Goal: Task Accomplishment & Management: Use online tool/utility

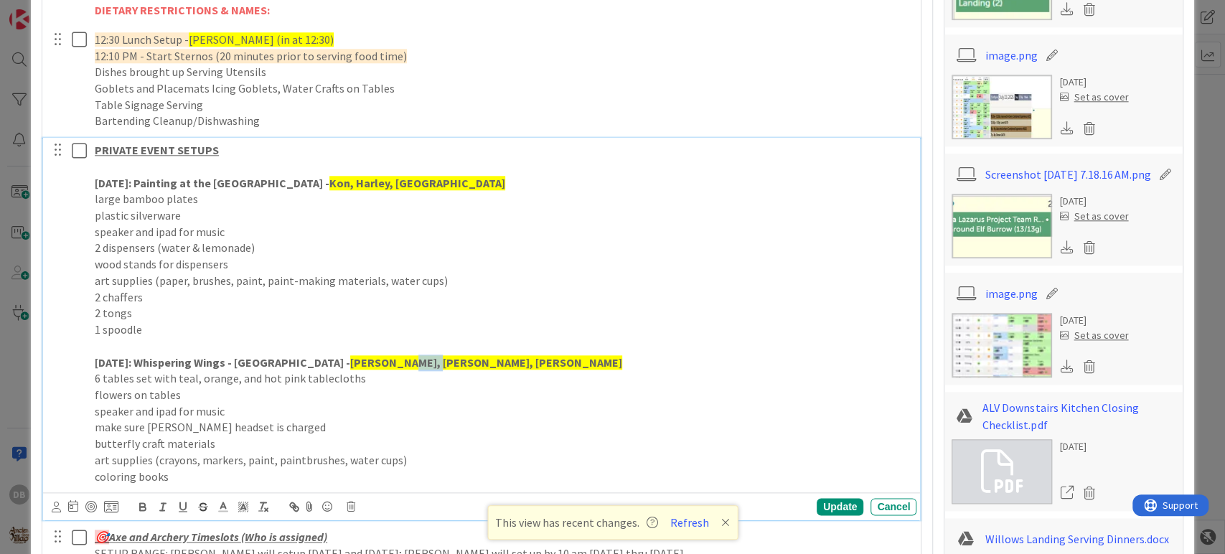
drag, startPoint x: 391, startPoint y: 361, endPoint x: 370, endPoint y: 365, distance: 21.1
click at [370, 365] on strong "[PERSON_NAME], [PERSON_NAME], [PERSON_NAME]" at bounding box center [486, 362] width 272 height 14
click at [378, 360] on strong "[PERSON_NAME], [PERSON_NAME], [PERSON_NAME]" at bounding box center [486, 362] width 272 height 14
drag, startPoint x: 386, startPoint y: 359, endPoint x: 348, endPoint y: 363, distance: 37.6
click at [350, 363] on strong "[PERSON_NAME], [PERSON_NAME], [PERSON_NAME]" at bounding box center [486, 362] width 272 height 14
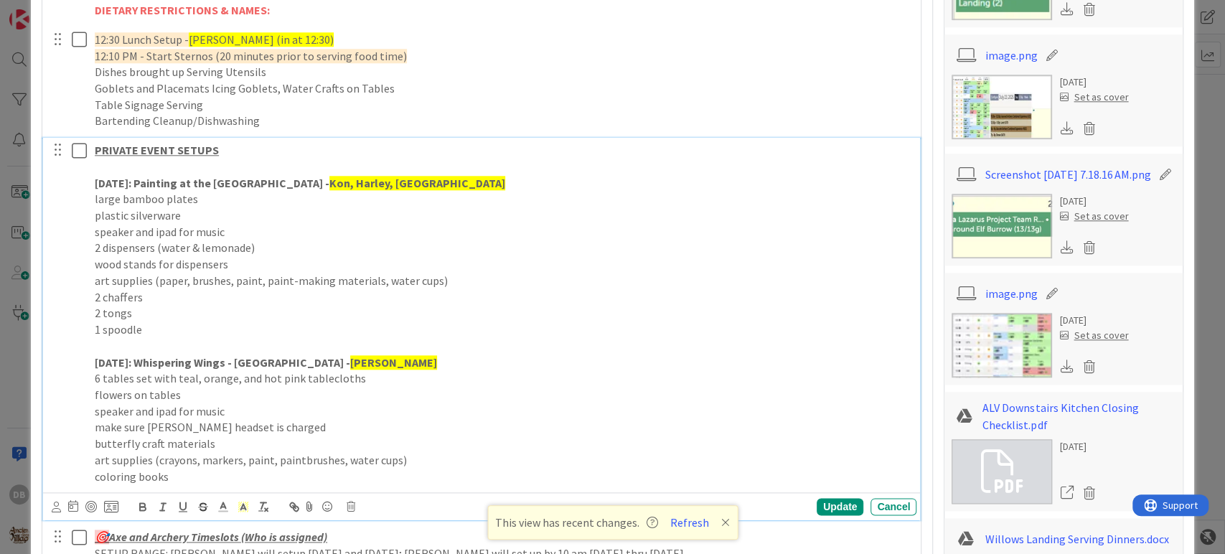
scroll to position [925, 0]
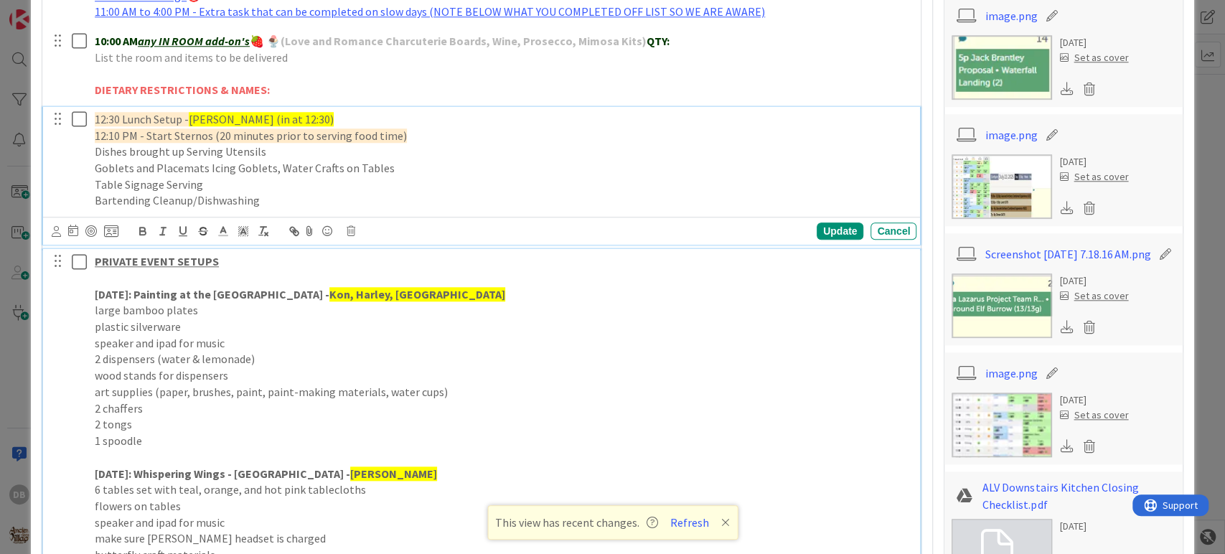
drag, startPoint x: 341, startPoint y: 118, endPoint x: 289, endPoint y: 117, distance: 52.4
click at [289, 117] on span "[PERSON_NAME] (in at 12:30)" at bounding box center [261, 119] width 145 height 14
click at [818, 233] on div "Update" at bounding box center [840, 231] width 47 height 17
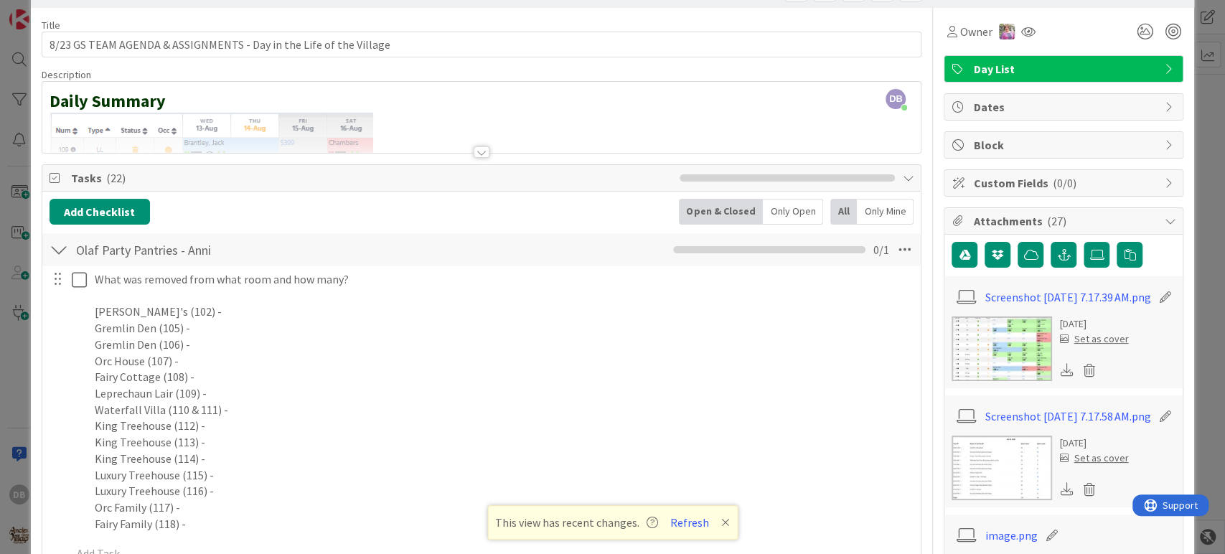
scroll to position [0, 0]
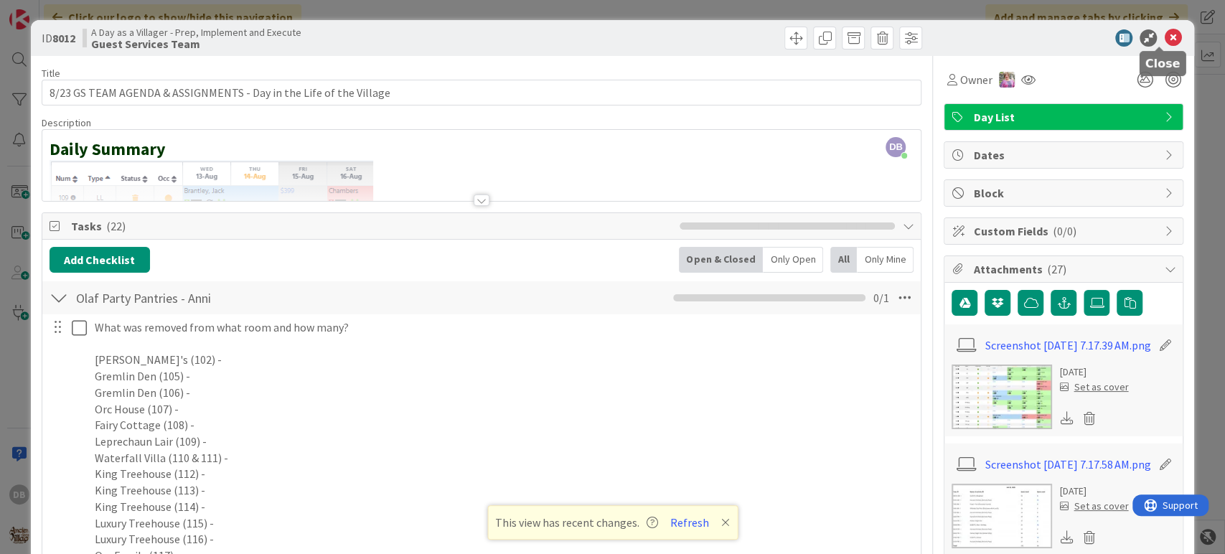
click at [1164, 37] on icon at bounding box center [1172, 37] width 17 height 17
